Goal: Transaction & Acquisition: Purchase product/service

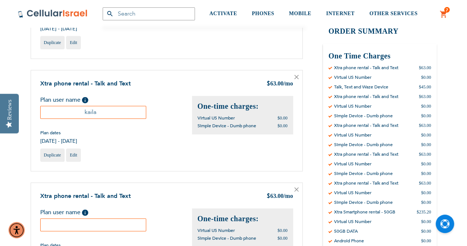
scroll to position [407, 0]
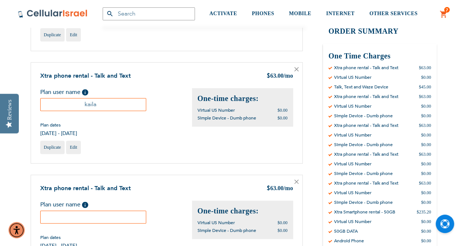
type input "[EMAIL_ADDRESS][DOMAIN_NAME]"
click at [64, 211] on input "text" at bounding box center [93, 216] width 106 height 13
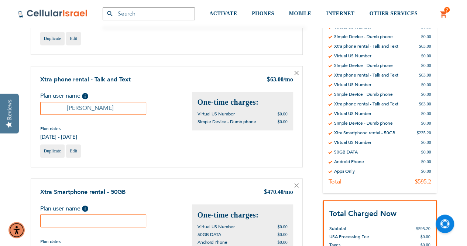
scroll to position [494, 0]
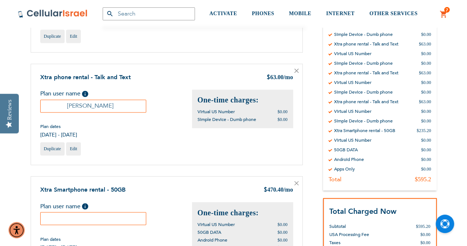
type input "[PERSON_NAME]"
click at [68, 216] on input "text" at bounding box center [93, 218] width 106 height 13
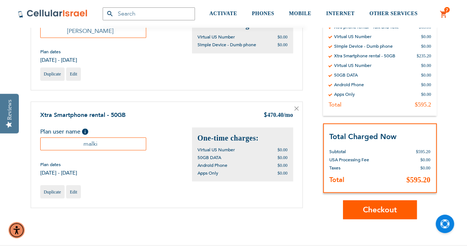
scroll to position [591, 0]
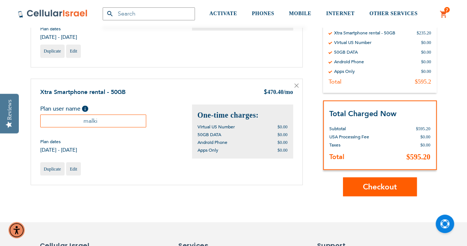
type input "malki"
click at [296, 83] on icon at bounding box center [297, 85] width 4 height 4
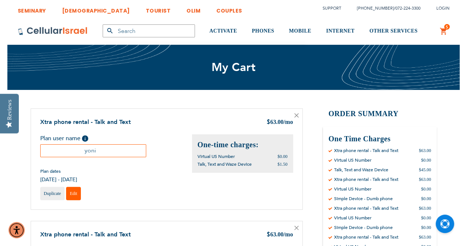
type input "[EMAIL_ADDRESS][DOMAIN_NAME]"
click at [74, 192] on span "Edit" at bounding box center [73, 193] width 7 height 5
